Goal: Navigation & Orientation: Find specific page/section

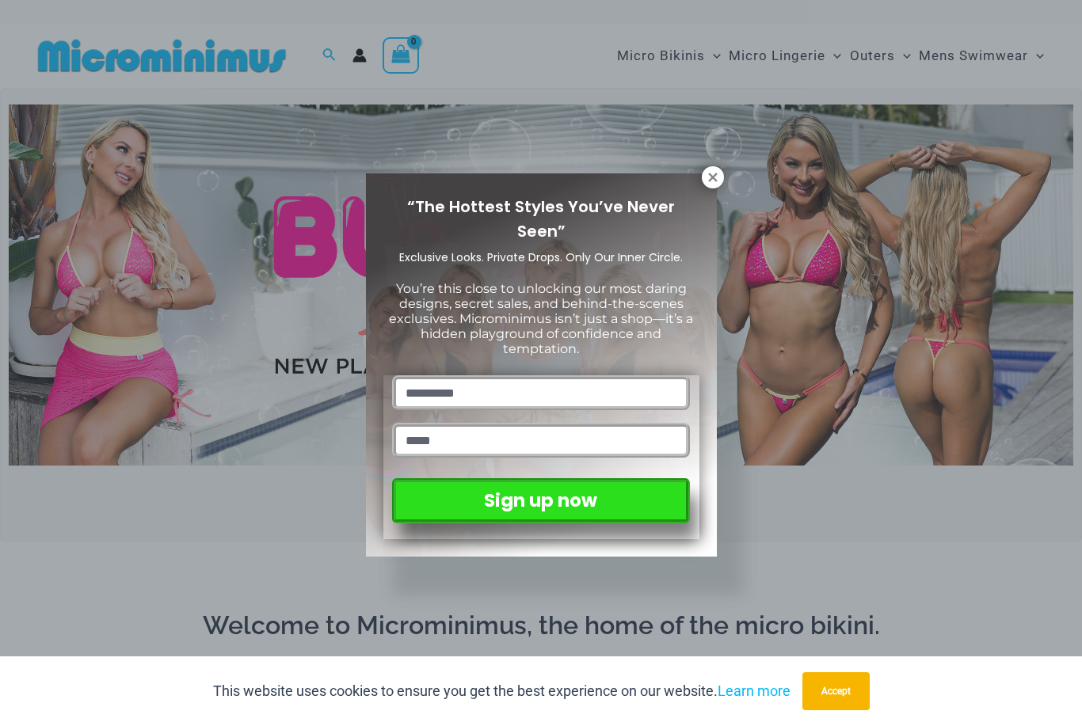
click at [708, 180] on icon at bounding box center [713, 177] width 14 height 14
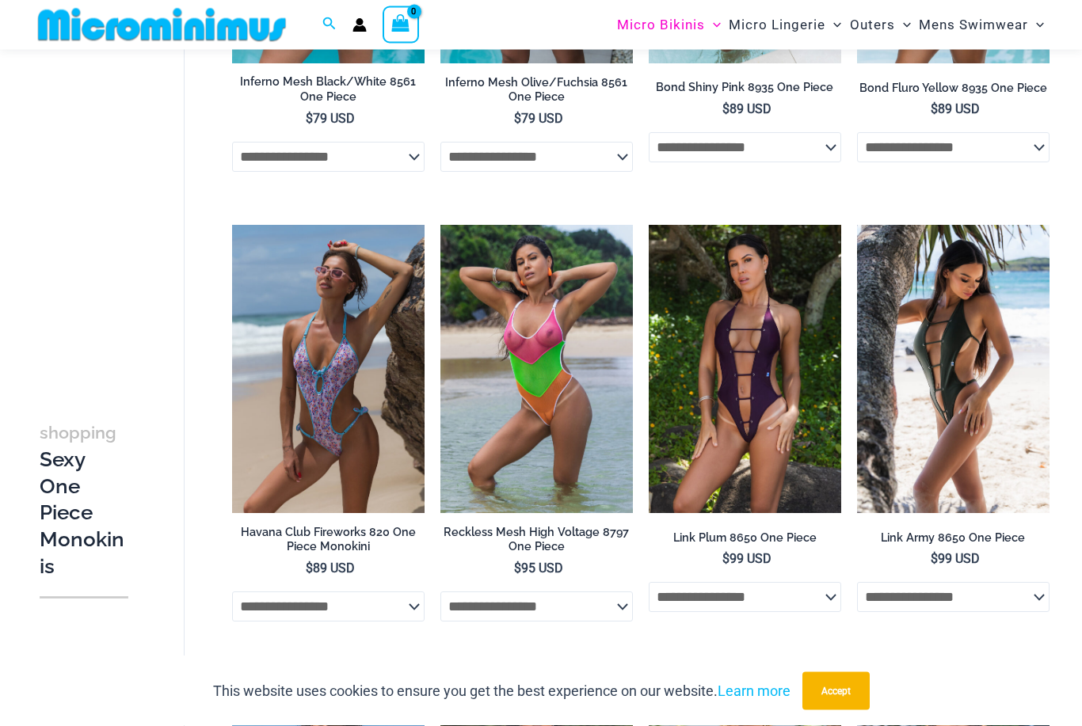
scroll to position [1301, 0]
click at [440, 225] on img at bounding box center [440, 225] width 0 height 0
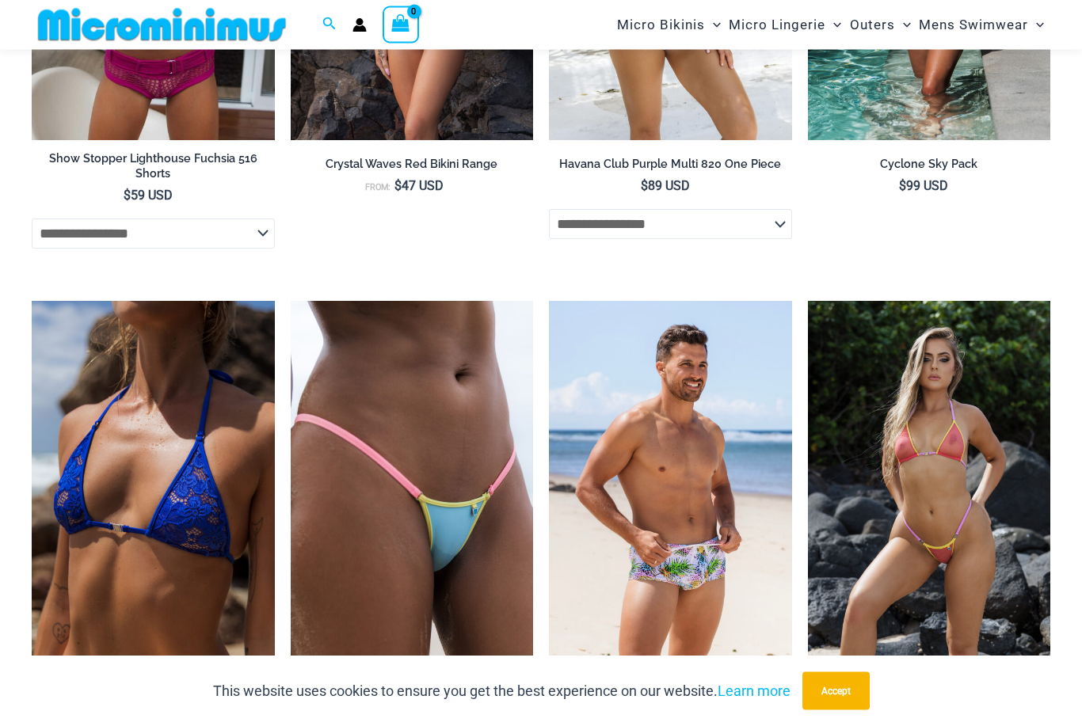
scroll to position [3965, 0]
click at [808, 301] on img at bounding box center [808, 301] width 0 height 0
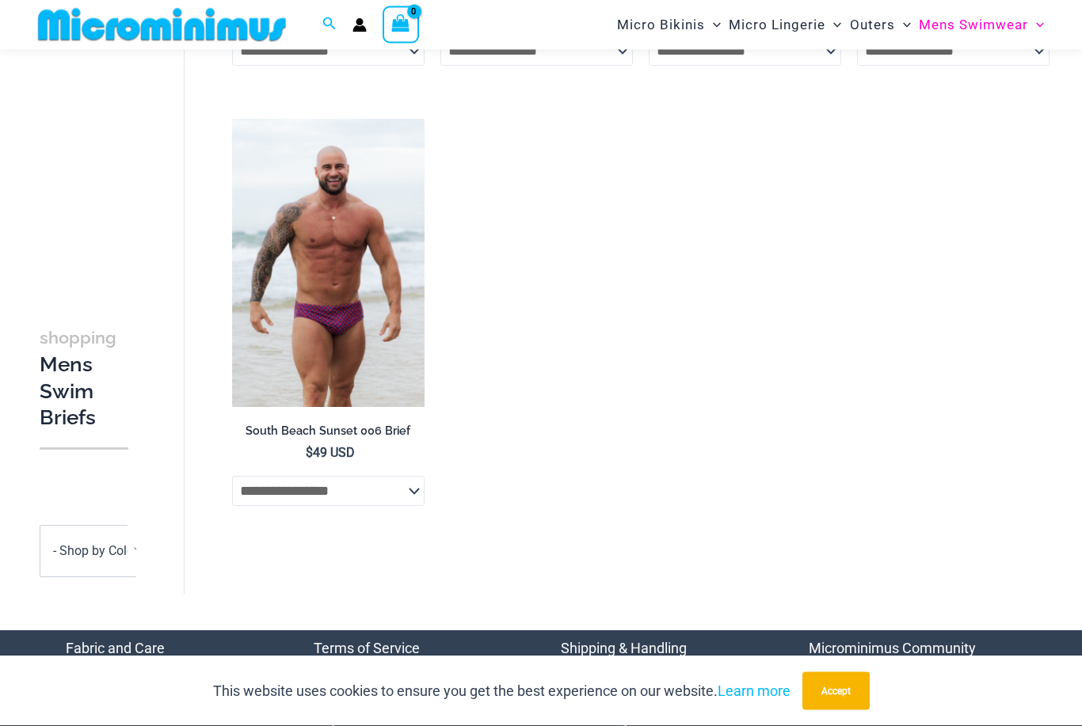
scroll to position [957, 0]
